Goal: Task Accomplishment & Management: Complete application form

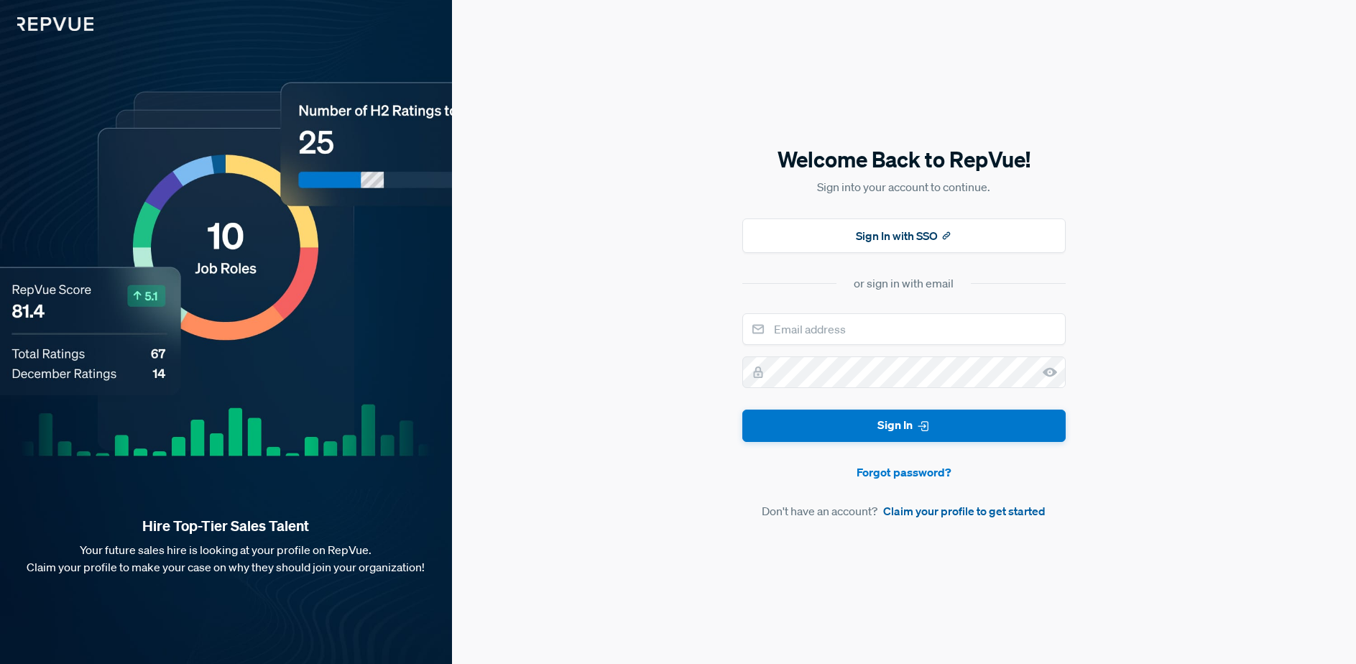
click at [954, 514] on link "Claim your profile to get started" at bounding box center [964, 510] width 162 height 17
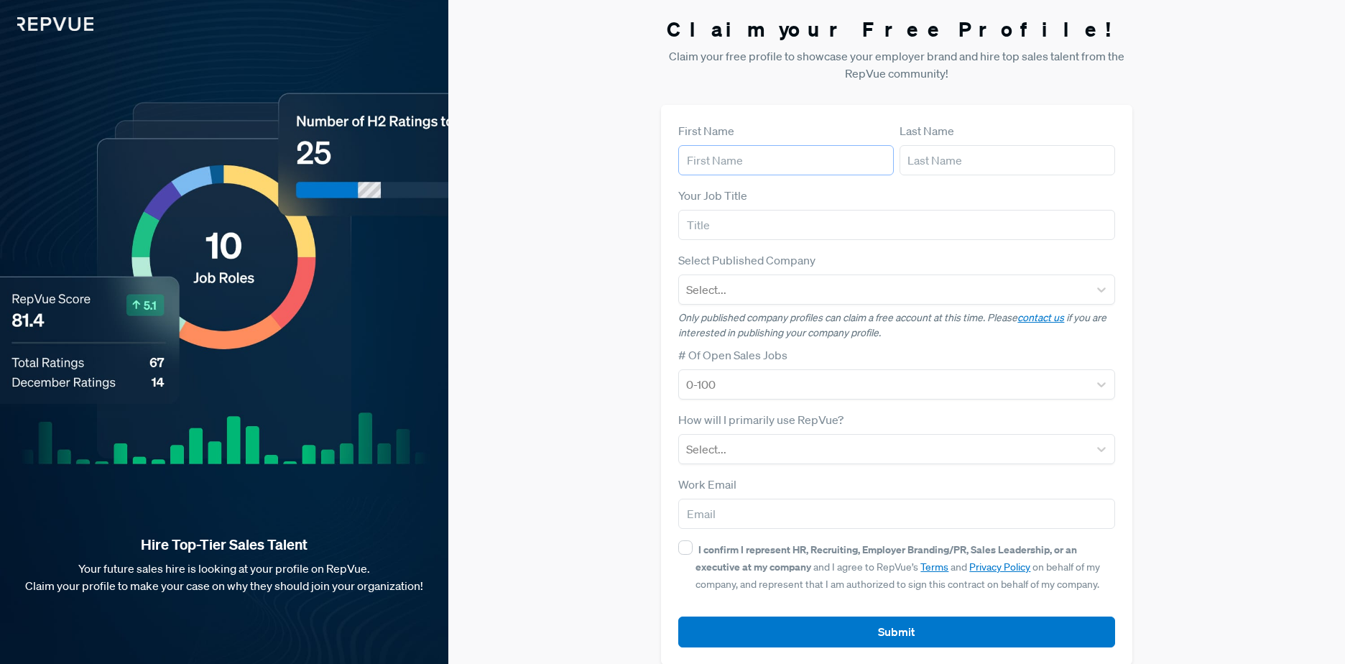
click at [736, 149] on input "text" at bounding box center [786, 160] width 216 height 30
click at [790, 295] on div at bounding box center [883, 290] width 394 height 20
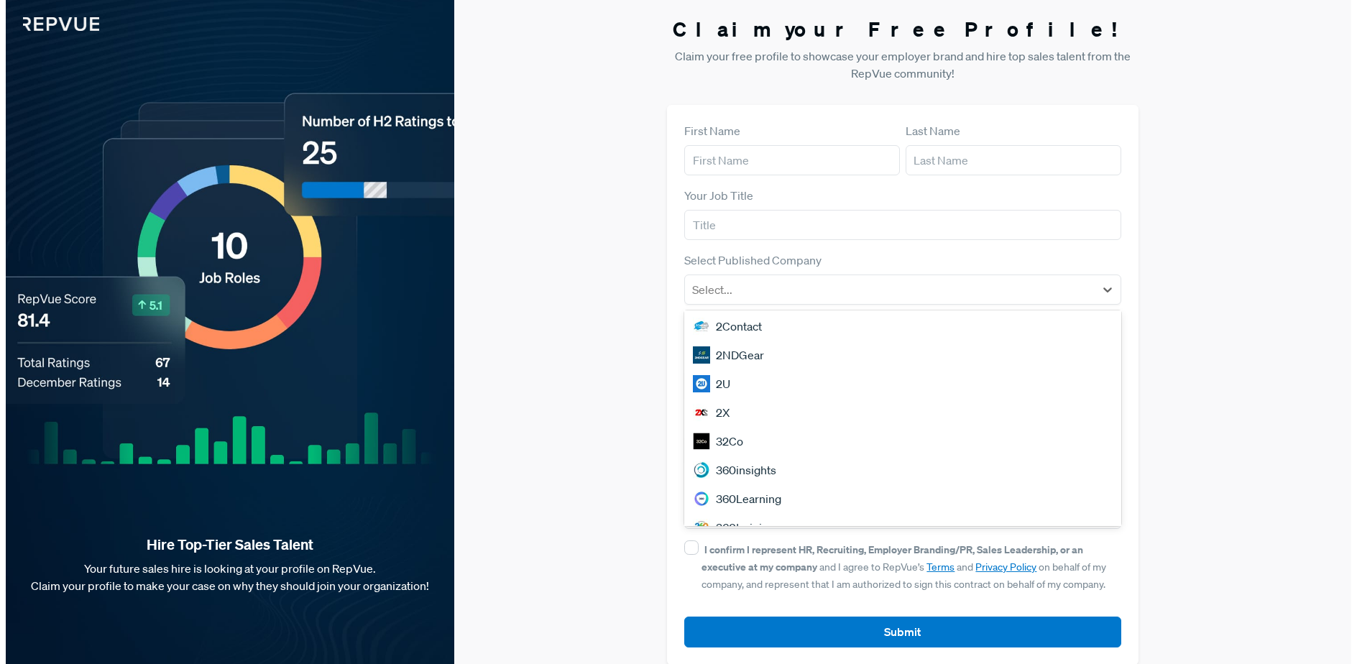
scroll to position [1227, 0]
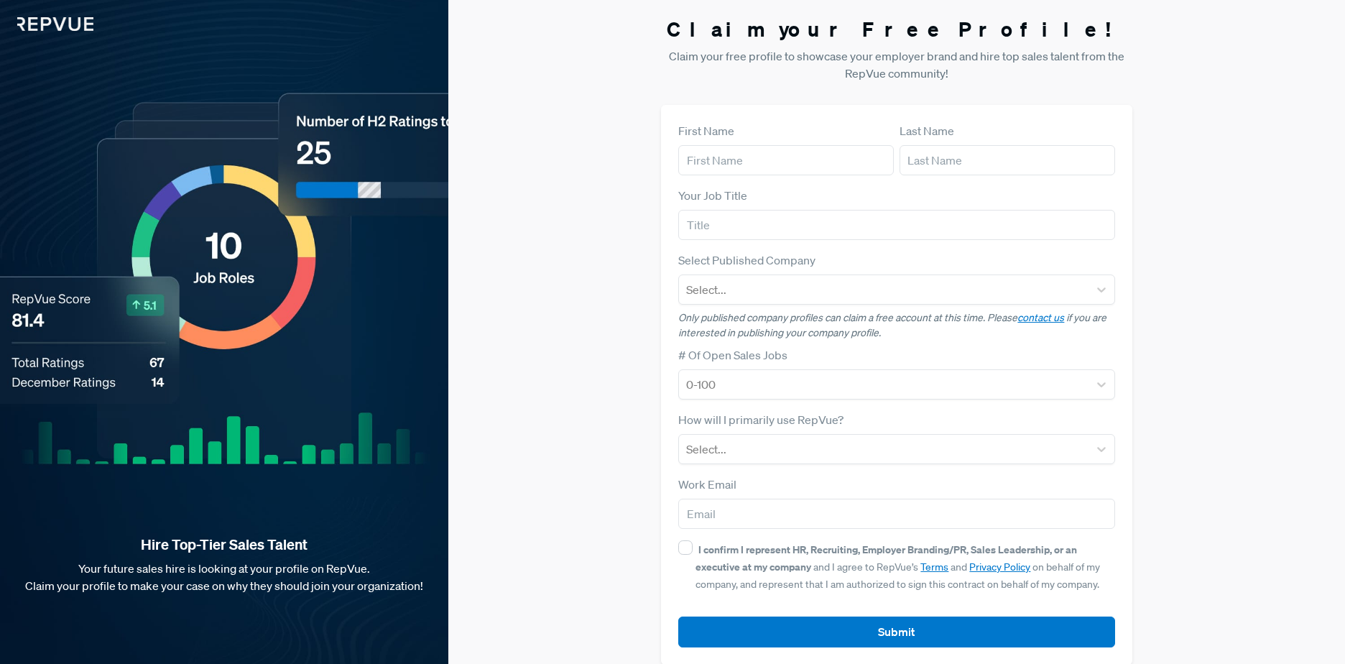
click at [1233, 296] on div "Claim your Free Profile! Claim your free profile to showcase your employer bran…" at bounding box center [896, 341] width 897 height 682
